Goal: Task Accomplishment & Management: Use online tool/utility

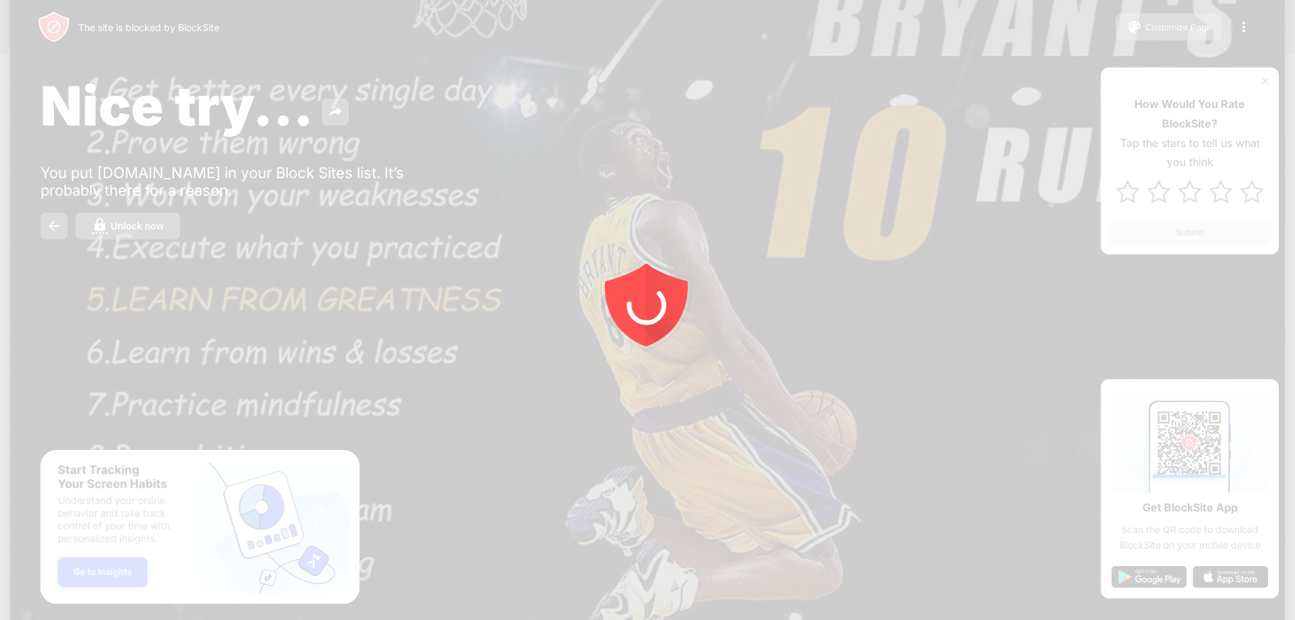
click at [141, 234] on div at bounding box center [647, 310] width 1295 height 620
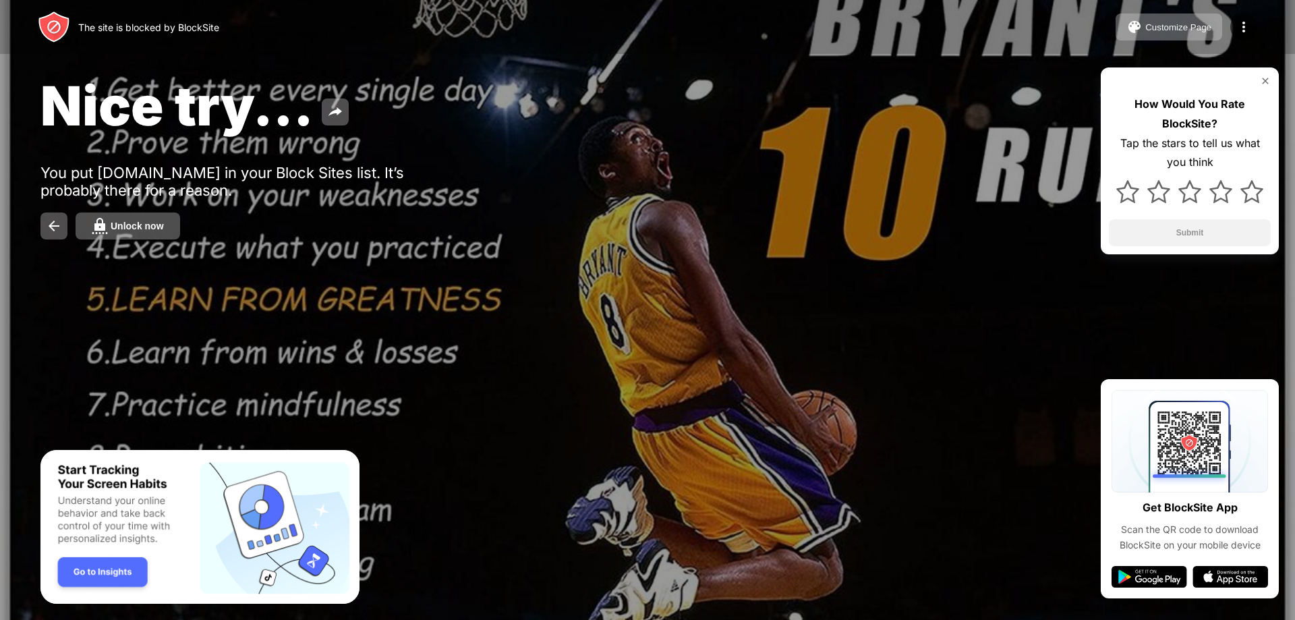
click at [141, 234] on button "Unlock now" at bounding box center [128, 225] width 105 height 27
click at [152, 222] on div "Unlock now" at bounding box center [137, 225] width 53 height 11
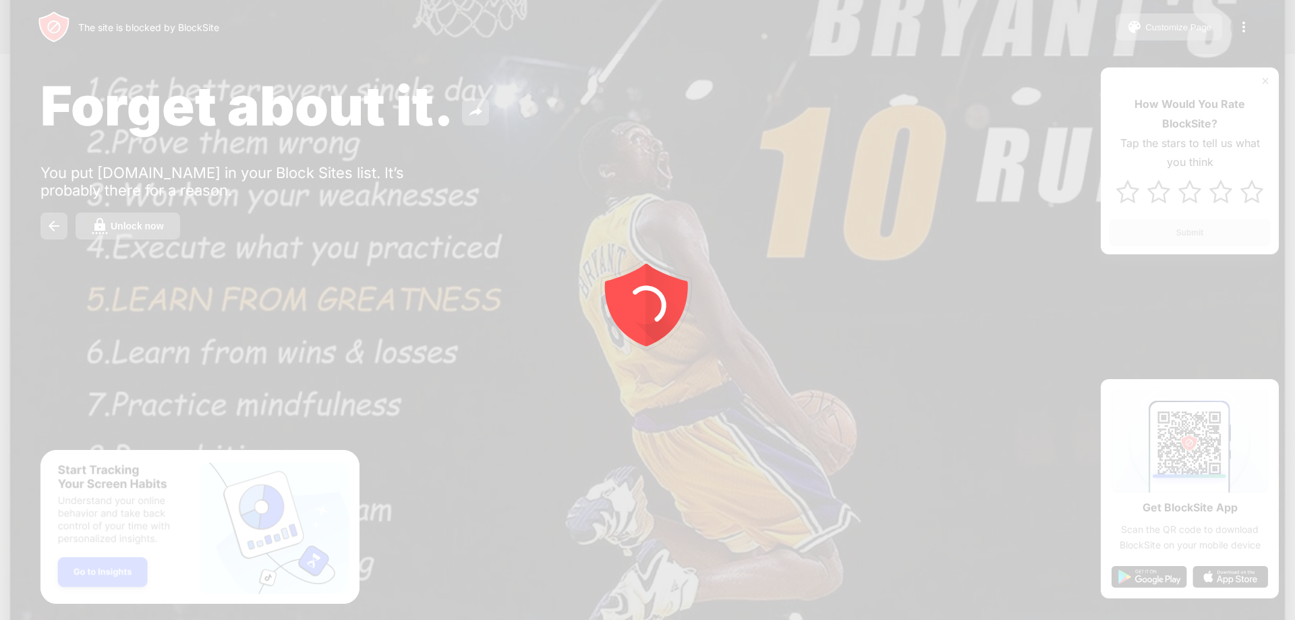
click at [168, 222] on div at bounding box center [647, 310] width 1295 height 620
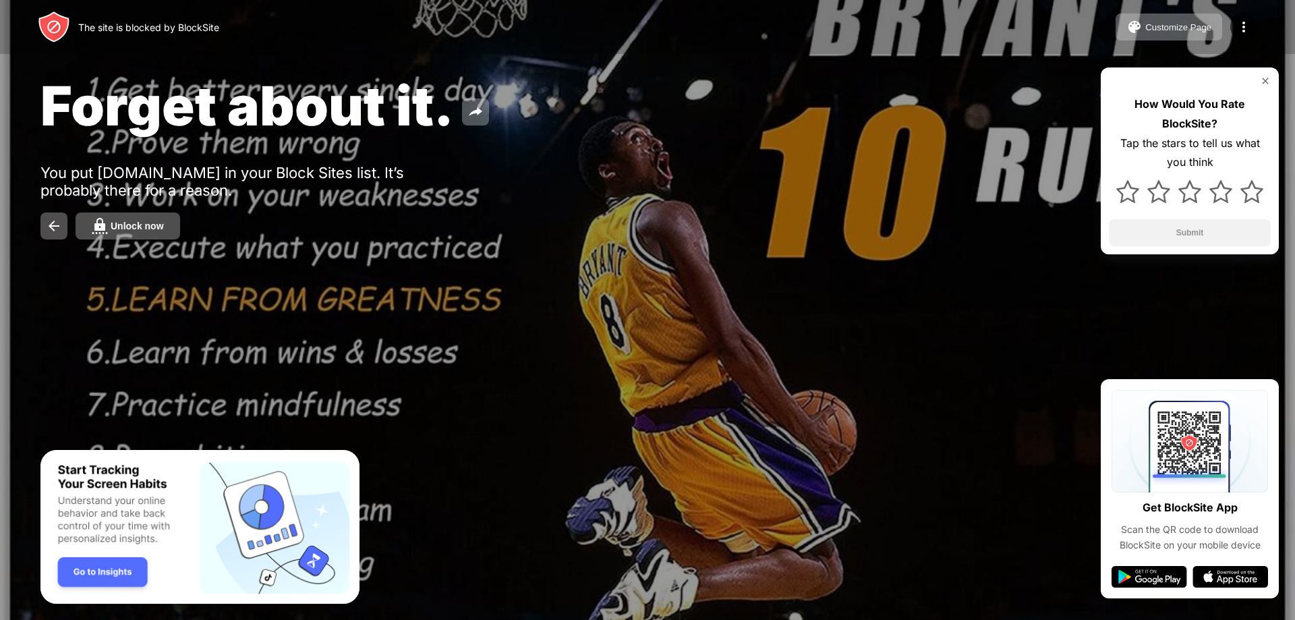
click at [168, 222] on button "Unlock now" at bounding box center [128, 225] width 105 height 27
click at [180, 225] on div "Unlock now" at bounding box center [647, 225] width 1214 height 27
click at [175, 225] on button "Unlock now" at bounding box center [128, 225] width 105 height 27
